Goal: Find specific page/section: Find specific page/section

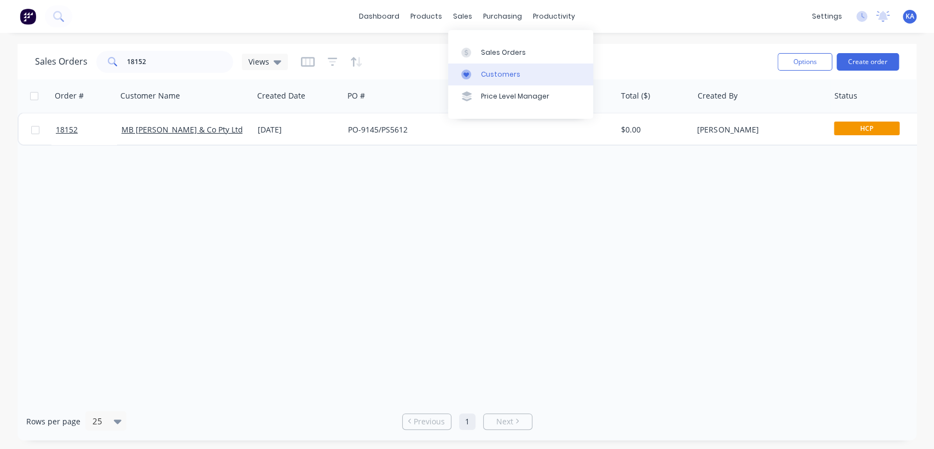
click at [494, 68] on link "Customers" at bounding box center [520, 75] width 145 height 22
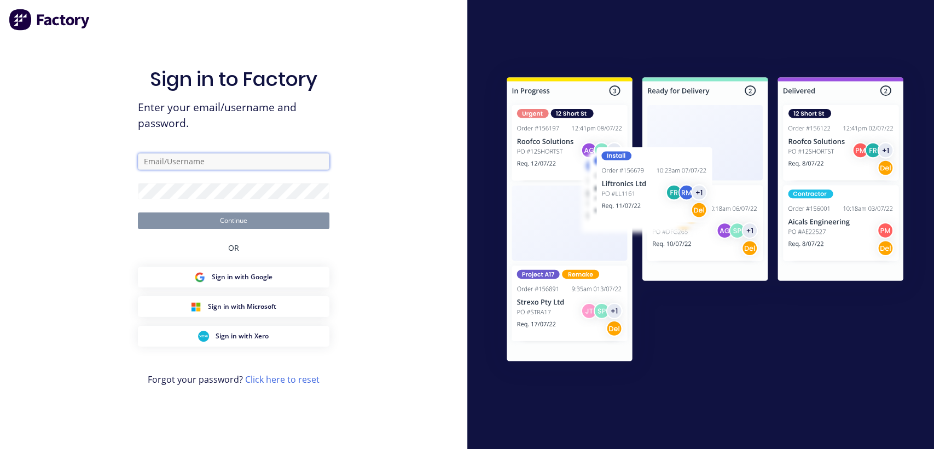
type input "[PERSON_NAME][EMAIL_ADDRESS][DOMAIN_NAME]"
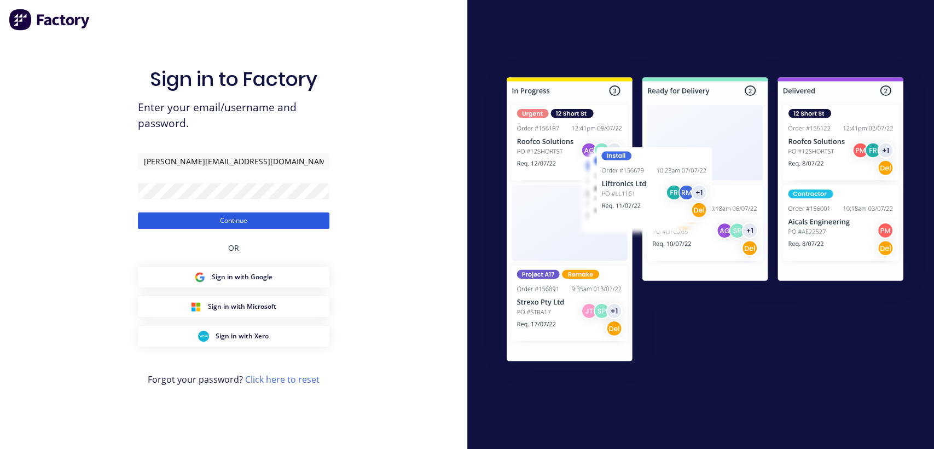
click at [230, 221] on button "Continue" at bounding box center [234, 220] width 192 height 16
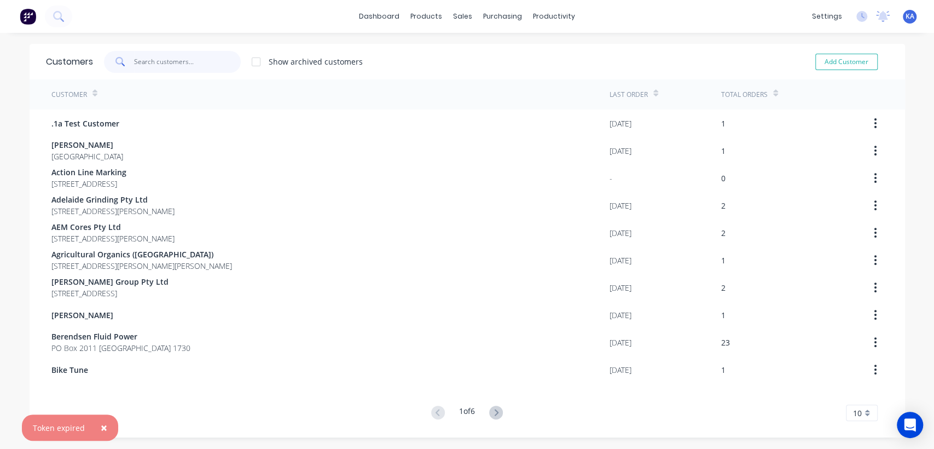
click at [171, 62] on input "text" at bounding box center [187, 62] width 107 height 22
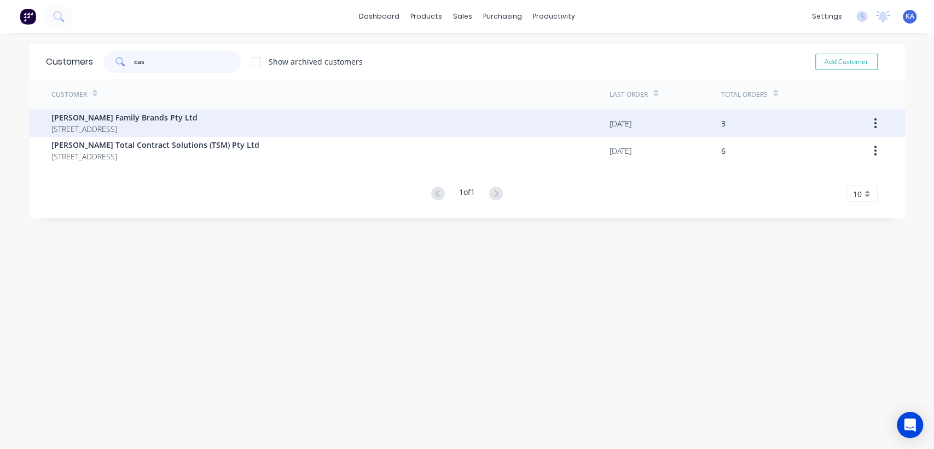
type input "cas"
click at [139, 121] on span "[PERSON_NAME] Family Brands Pty Ltd" at bounding box center [124, 117] width 146 height 11
